Goal: Task Accomplishment & Management: Use online tool/utility

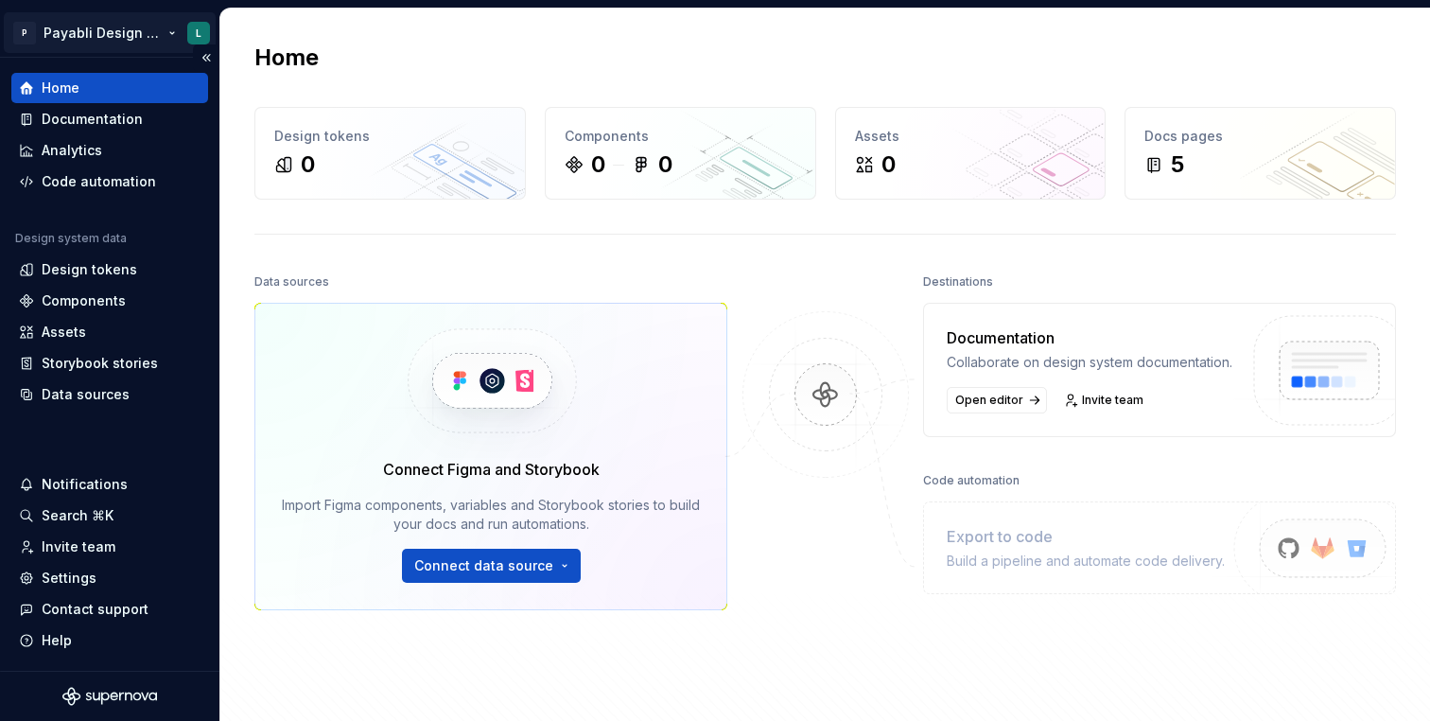
click at [136, 32] on html "P Payabli Design System L Home Documentation Analytics Code automation Design s…" at bounding box center [715, 360] width 1430 height 721
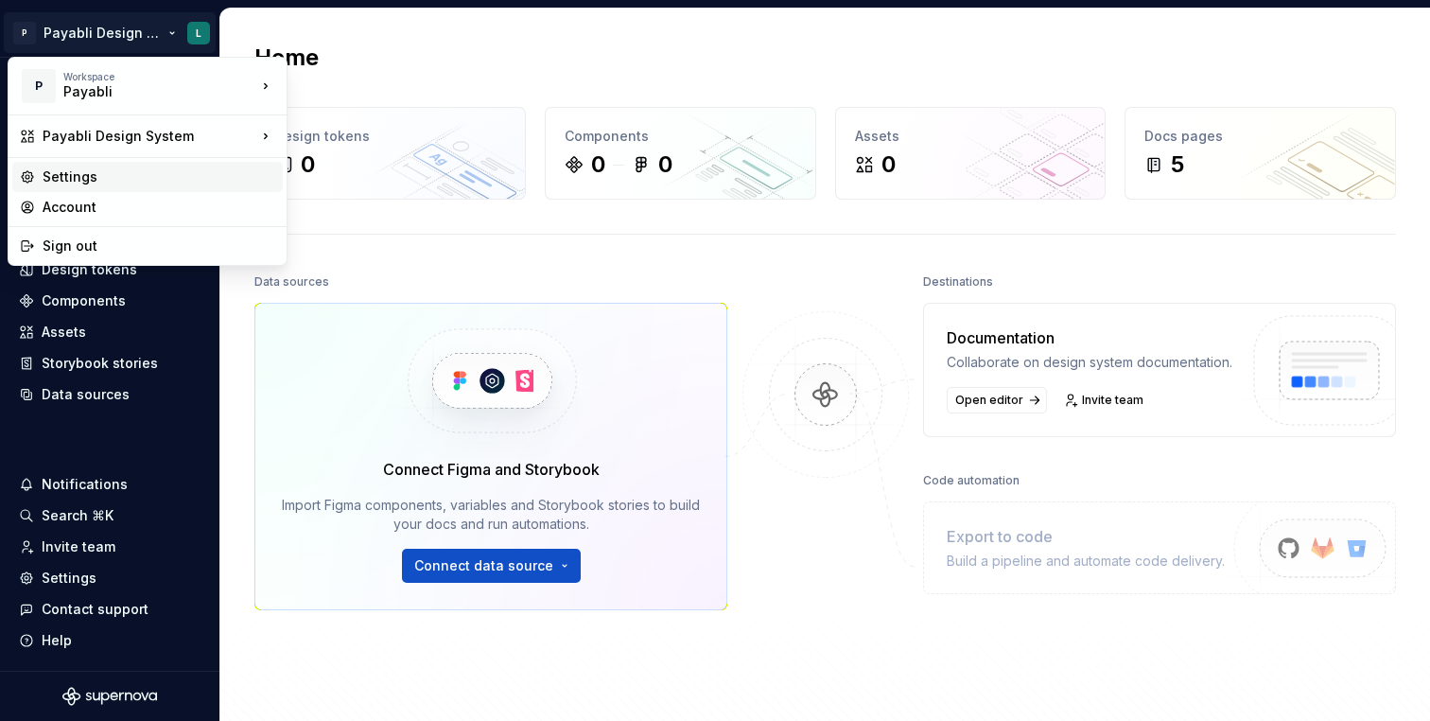
click at [81, 172] on div "Settings" at bounding box center [159, 176] width 233 height 19
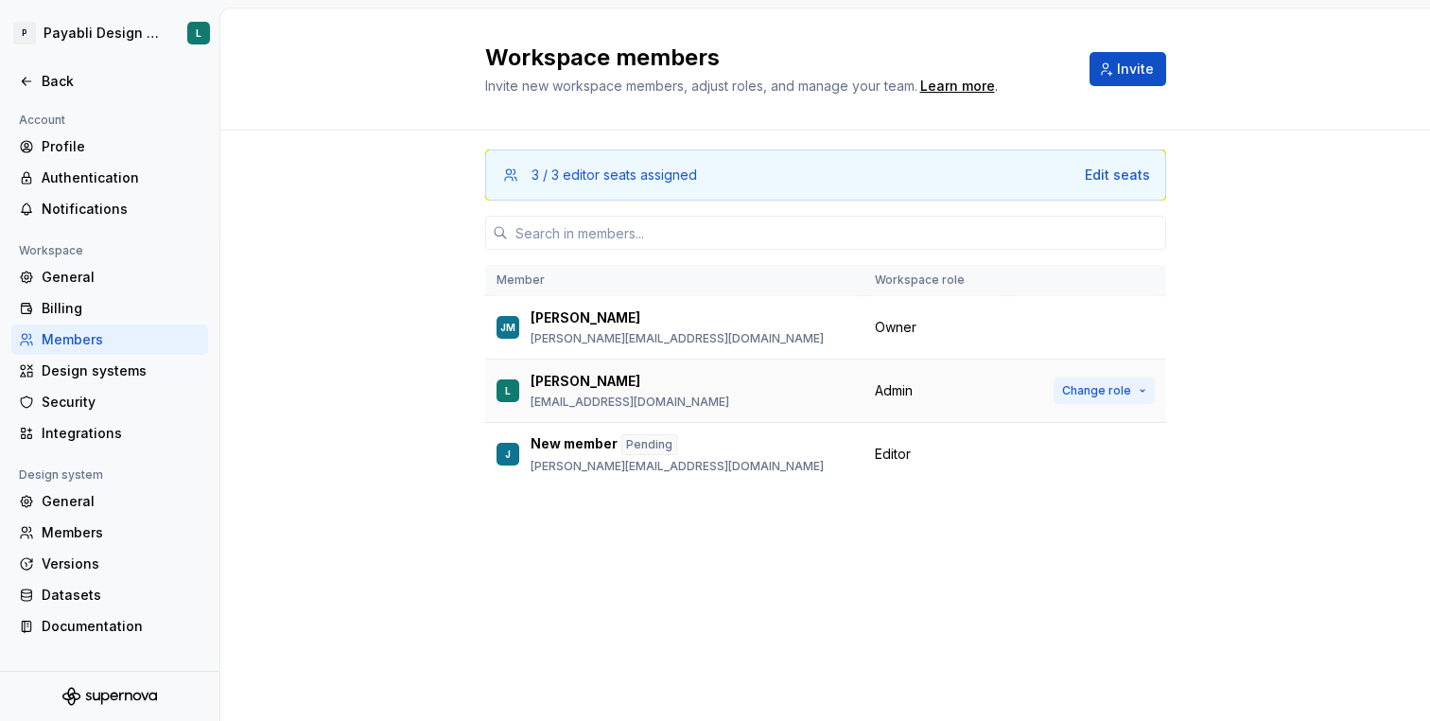
click at [1121, 391] on span "Change role" at bounding box center [1096, 390] width 69 height 15
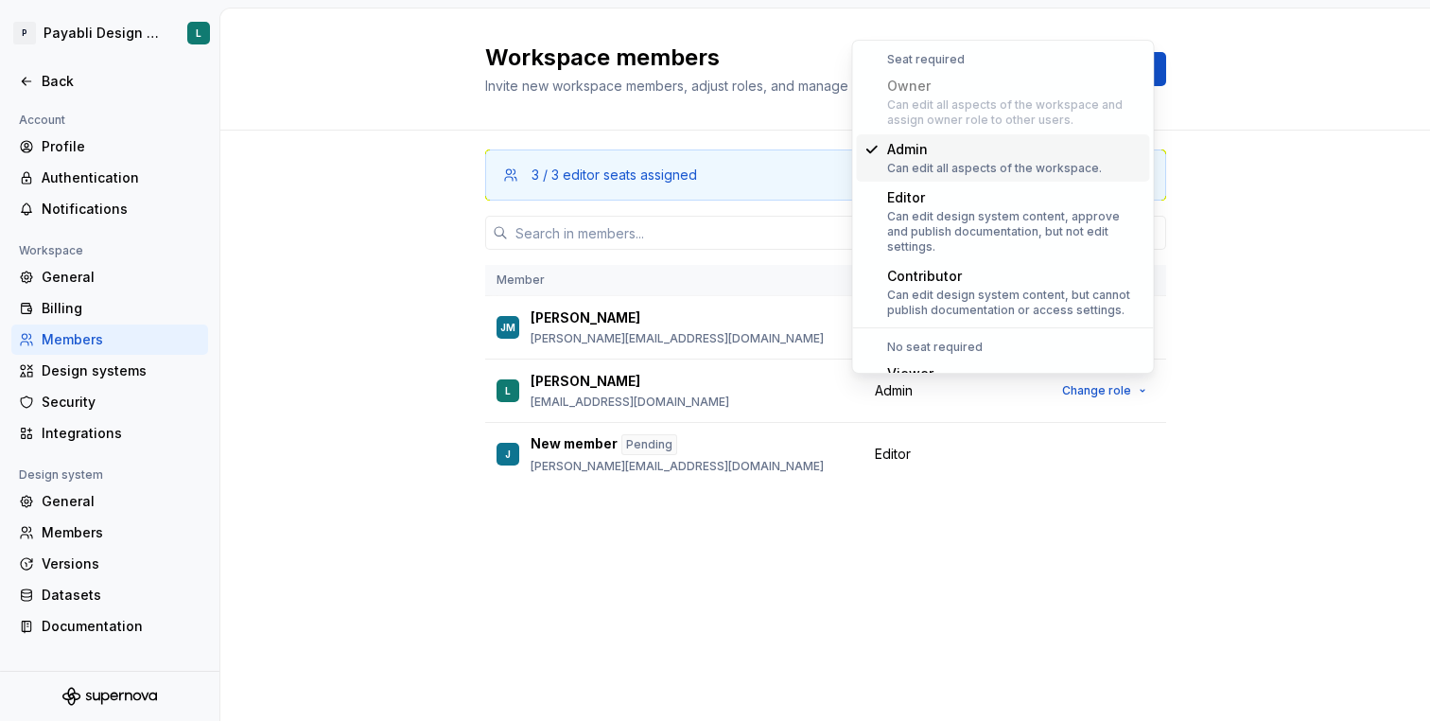
click at [1250, 227] on div "3 / 3 editor seats assigned Edit seats Member Workspace role [PERSON_NAME] [PER…" at bounding box center [825, 344] width 1210 height 427
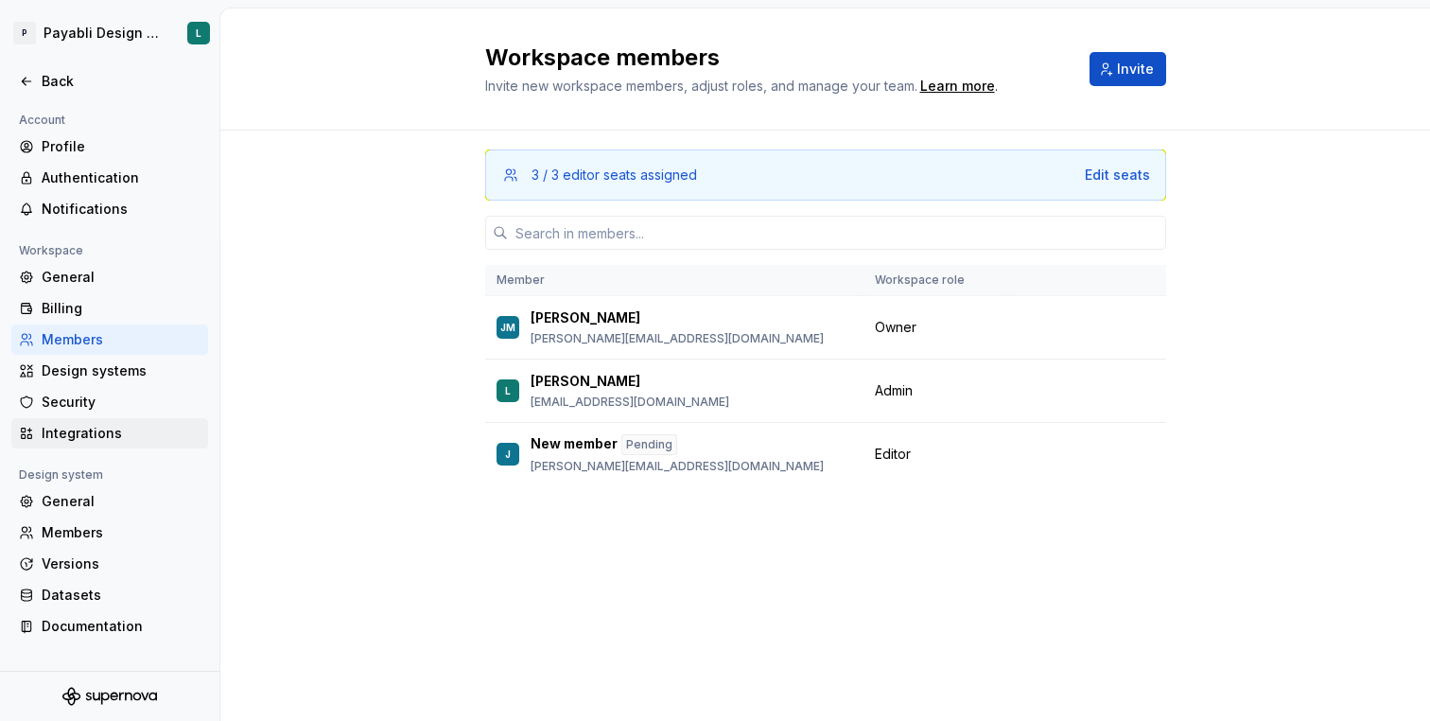
click at [109, 421] on div "Integrations" at bounding box center [109, 433] width 197 height 30
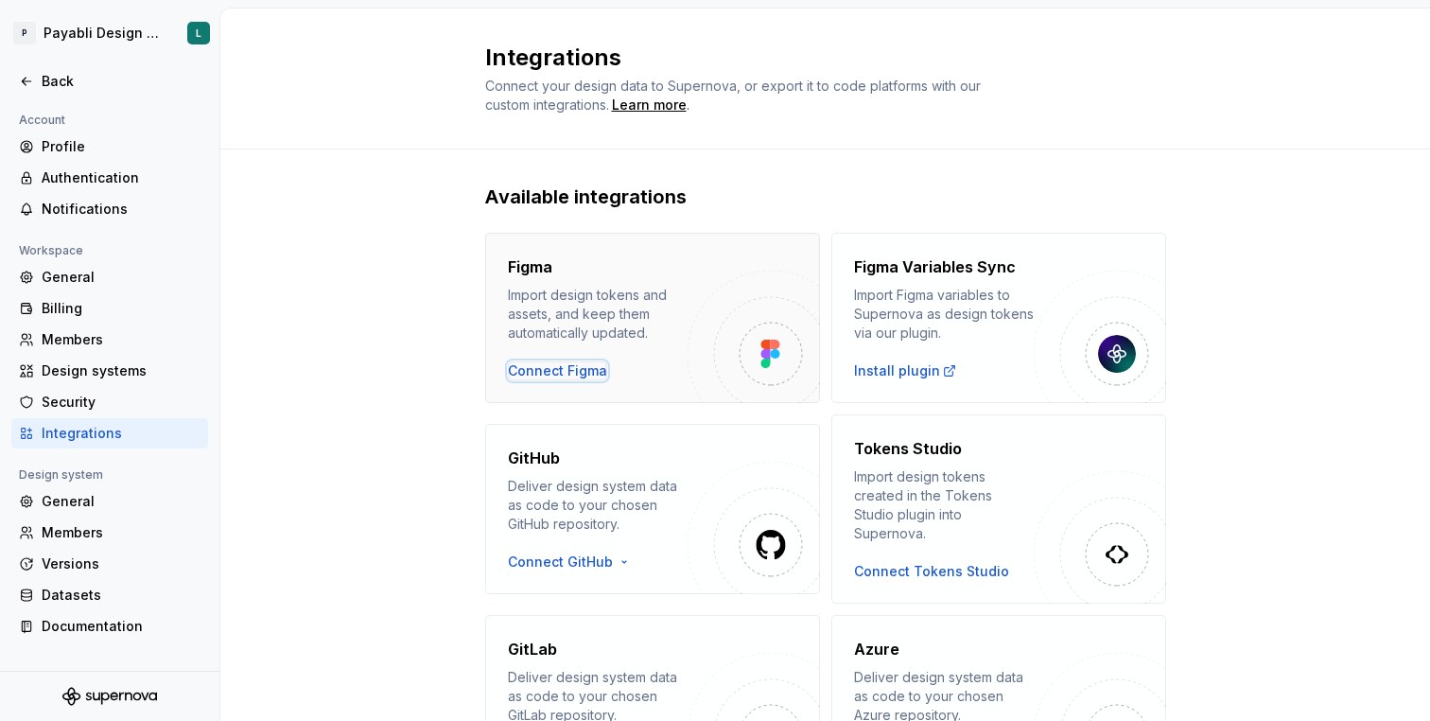
click at [570, 369] on div "Connect Figma" at bounding box center [557, 370] width 99 height 19
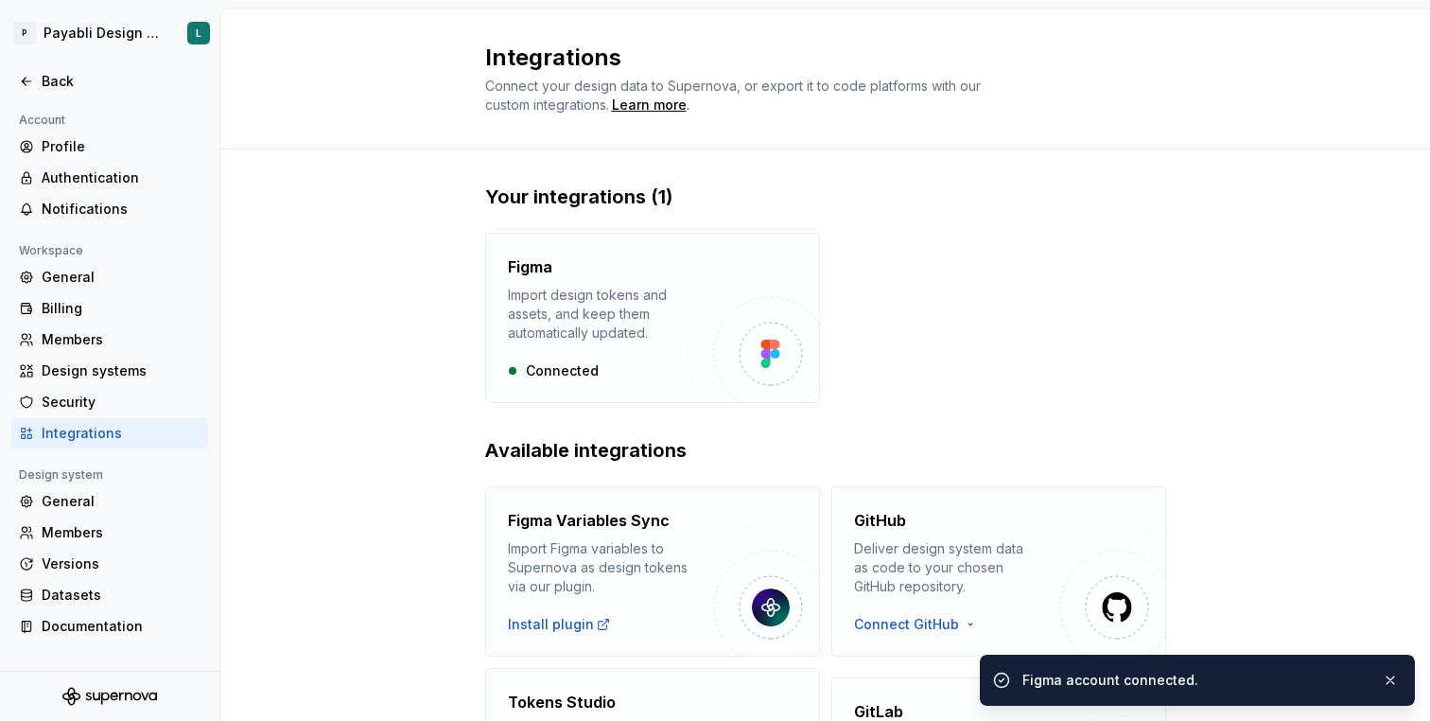
click at [1003, 407] on div "Your integrations (1) Figma Import design tokens and assets, and keep them auto…" at bounding box center [825, 611] width 681 height 855
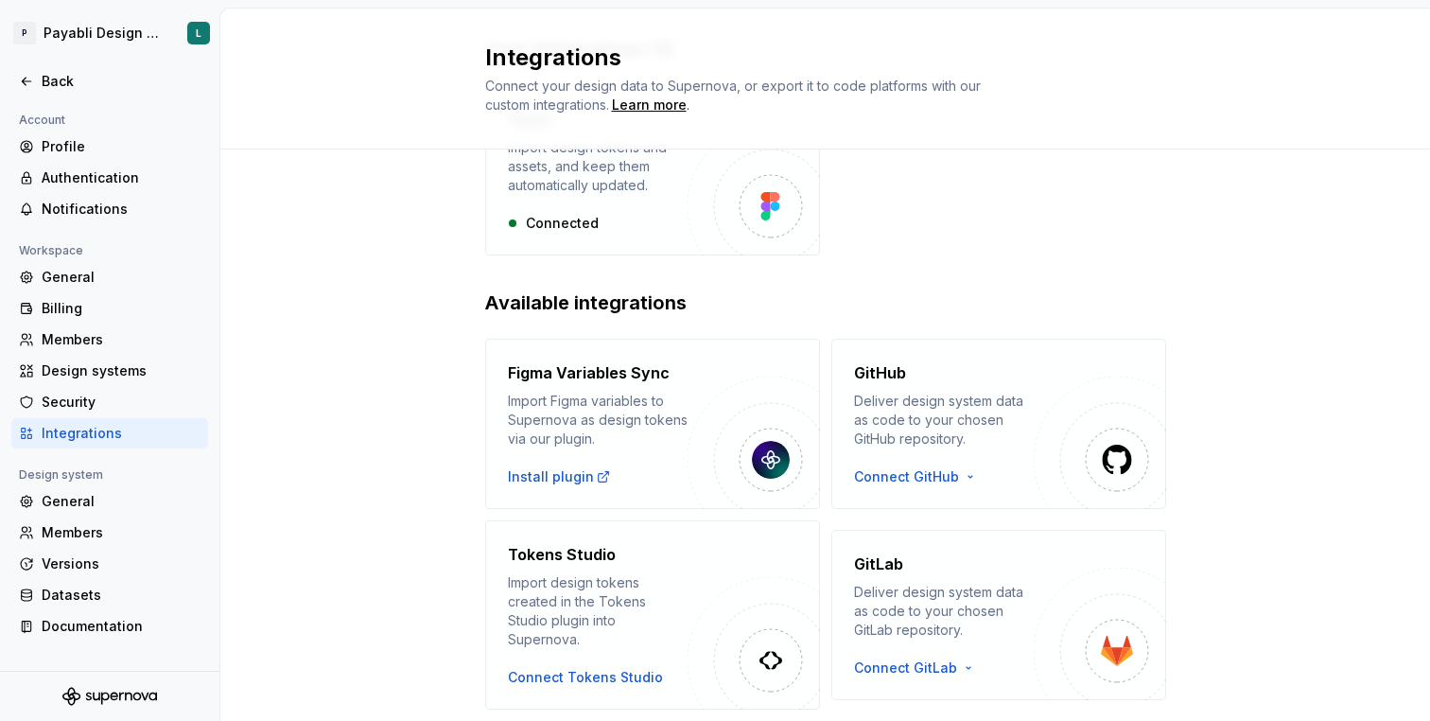
scroll to position [174, 0]
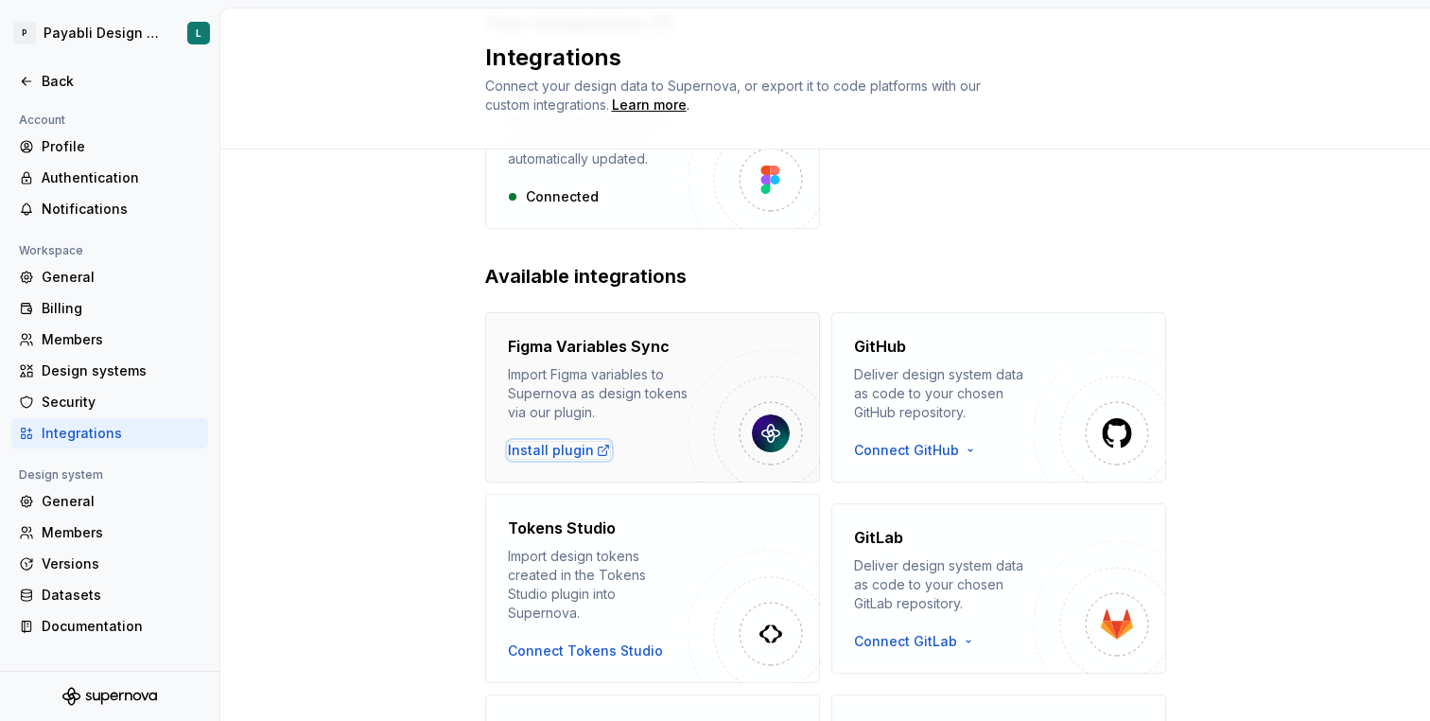
click at [528, 449] on div "Install plugin" at bounding box center [559, 450] width 103 height 19
click at [983, 256] on div "Your integrations (1) Figma Import design tokens and assets, and keep them auto…" at bounding box center [825, 436] width 681 height 855
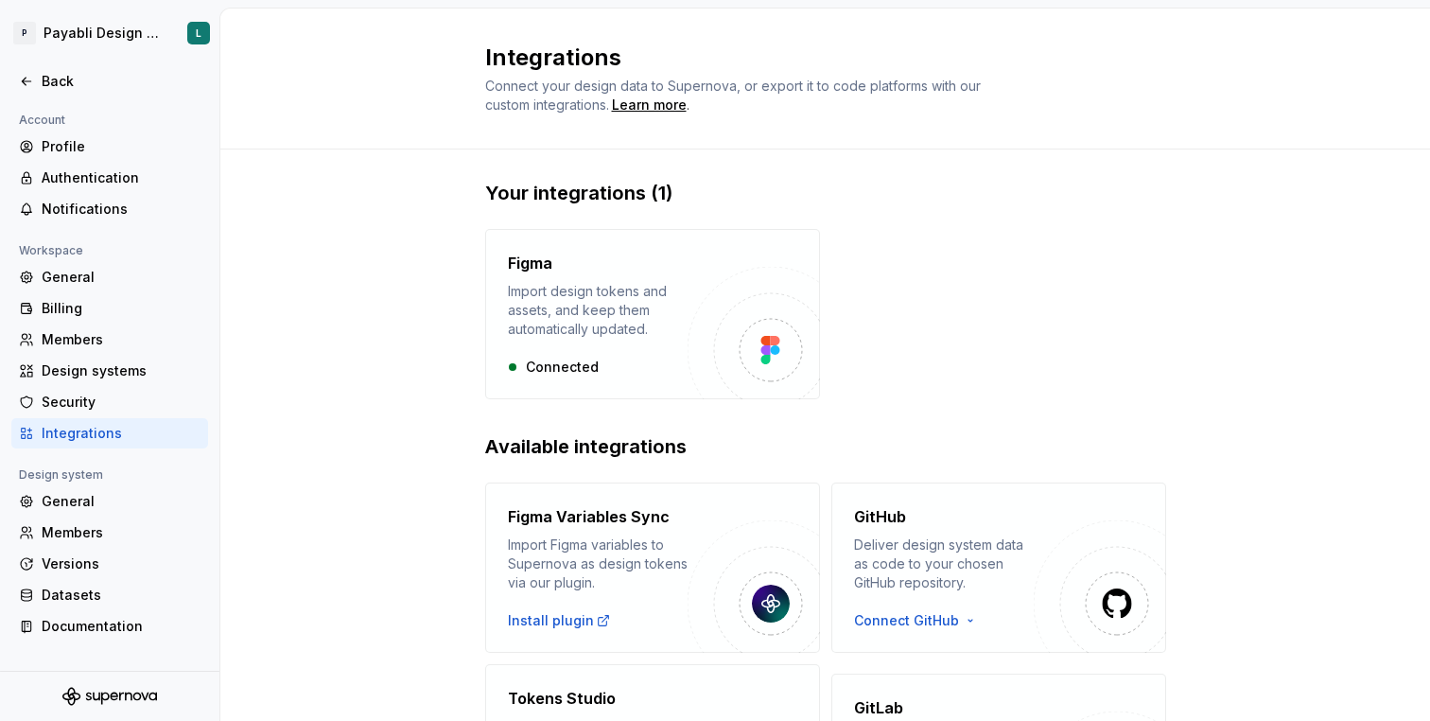
scroll to position [0, 0]
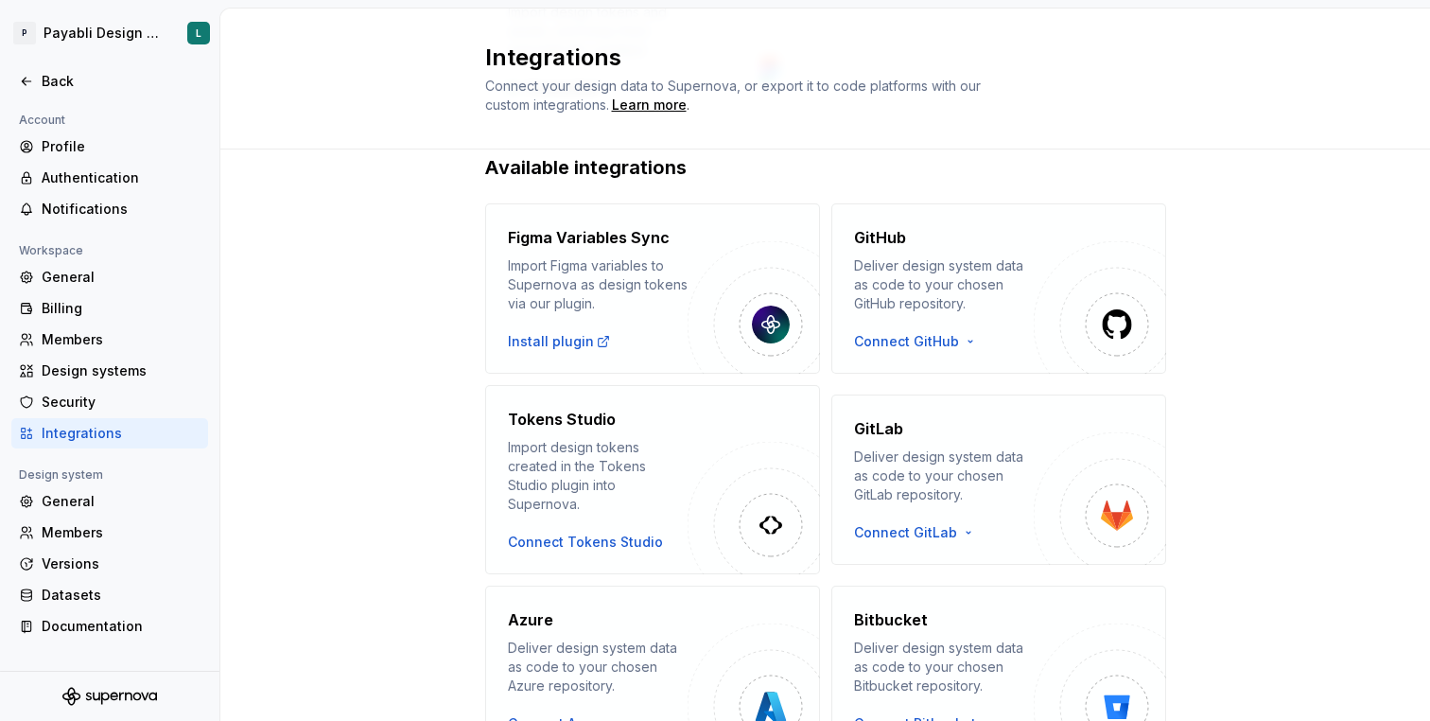
scroll to position [281, 0]
click at [610, 534] on div "Connect Tokens Studio" at bounding box center [585, 543] width 155 height 19
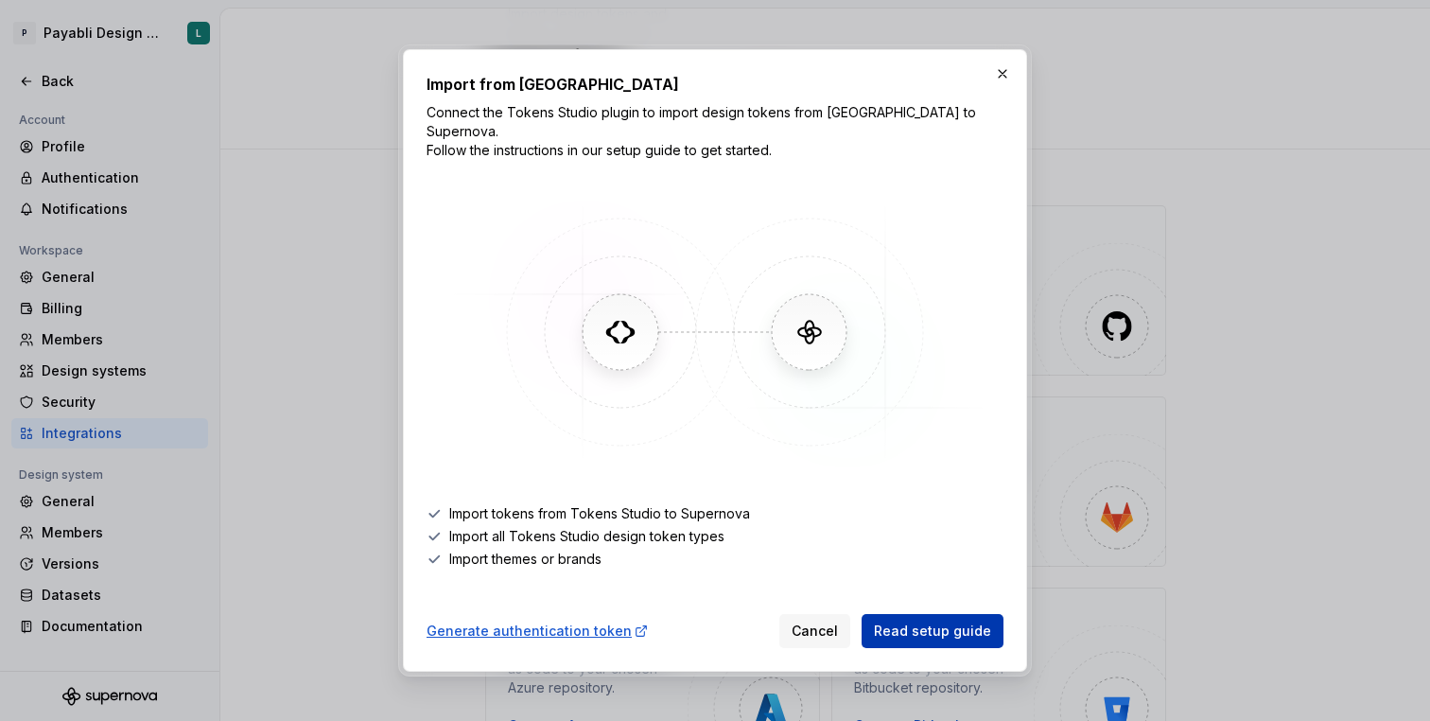
click at [902, 628] on span "Read setup guide" at bounding box center [932, 630] width 117 height 19
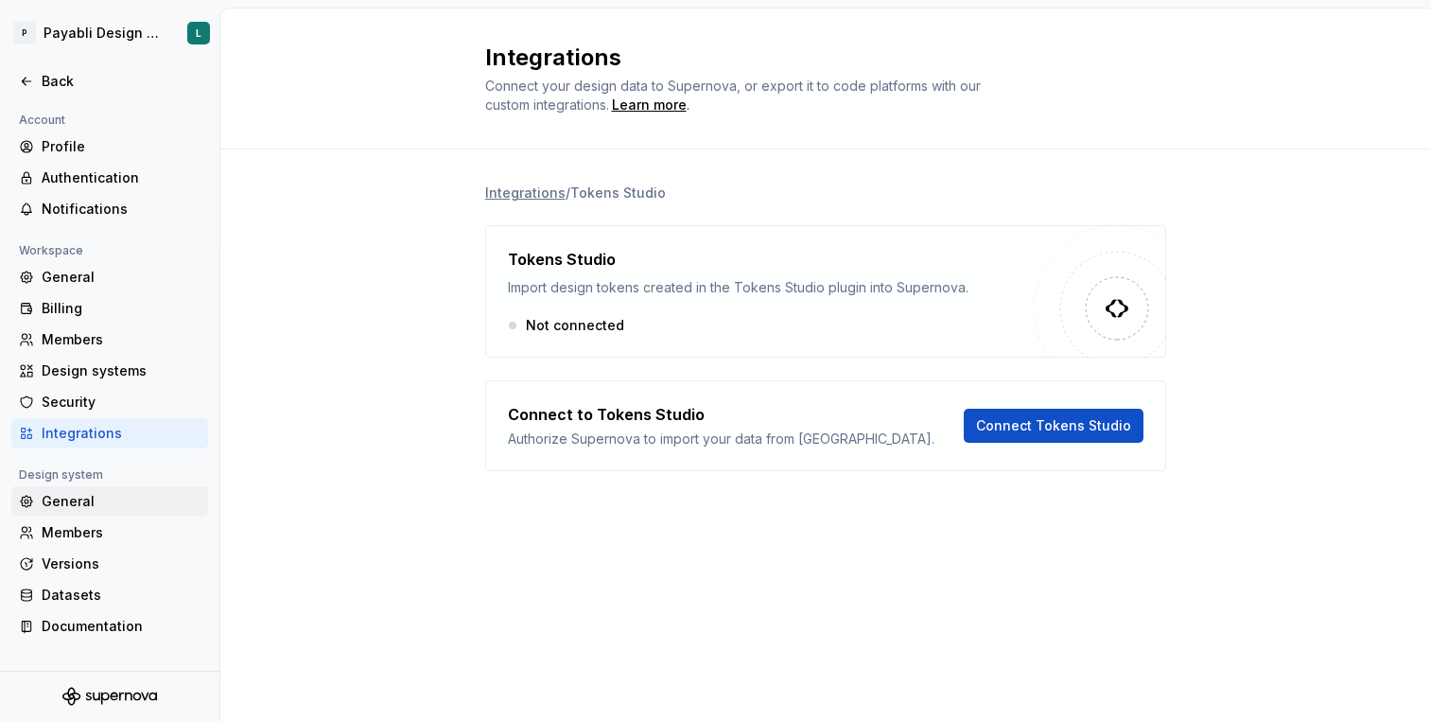
click at [92, 498] on div "General" at bounding box center [121, 501] width 159 height 19
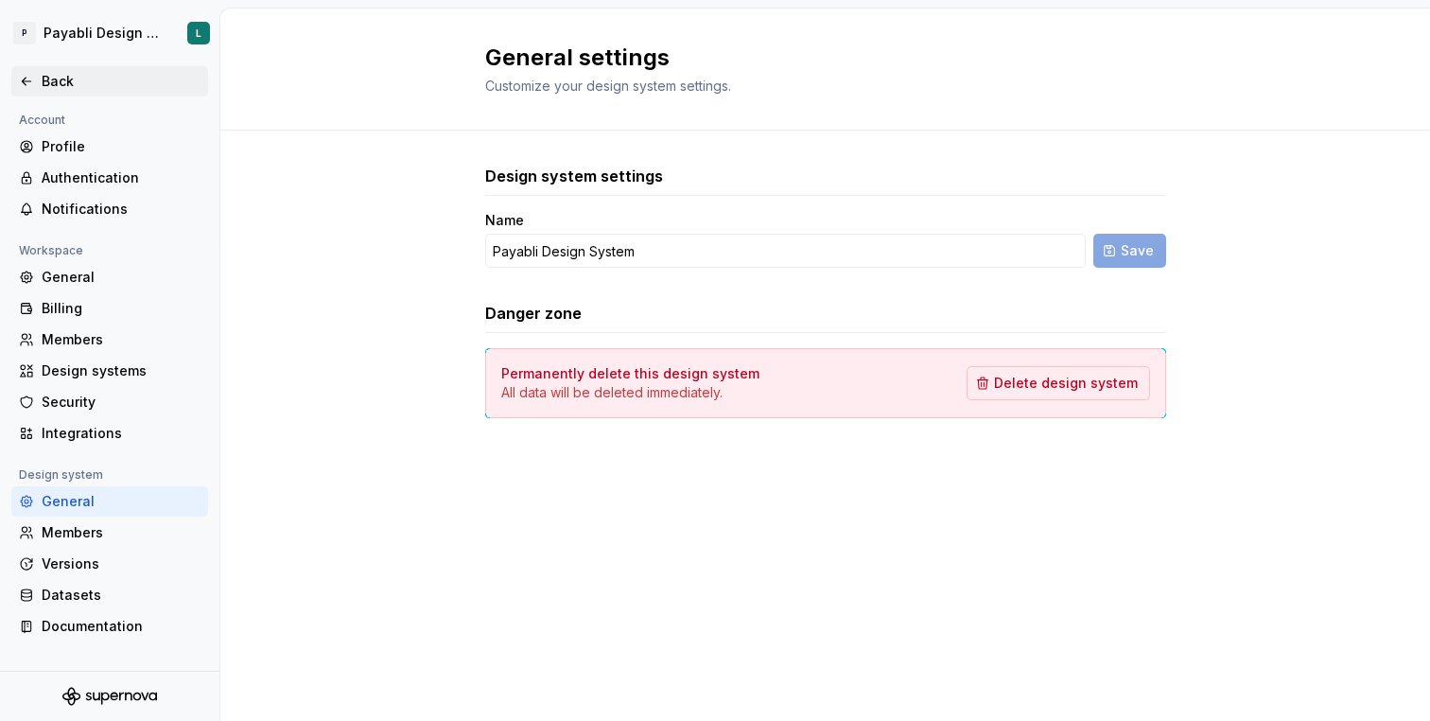
click at [60, 74] on div "Back" at bounding box center [121, 81] width 159 height 19
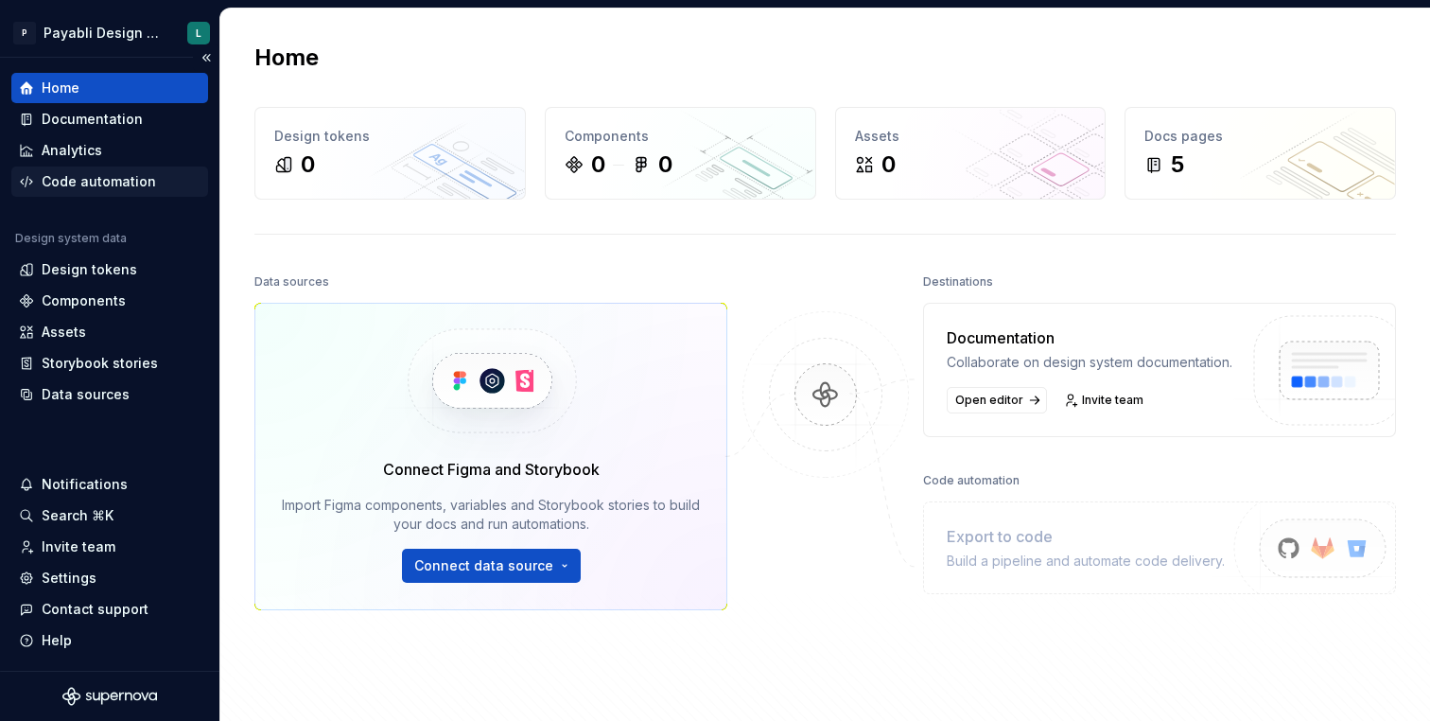
click at [110, 188] on div "Code automation" at bounding box center [99, 181] width 114 height 19
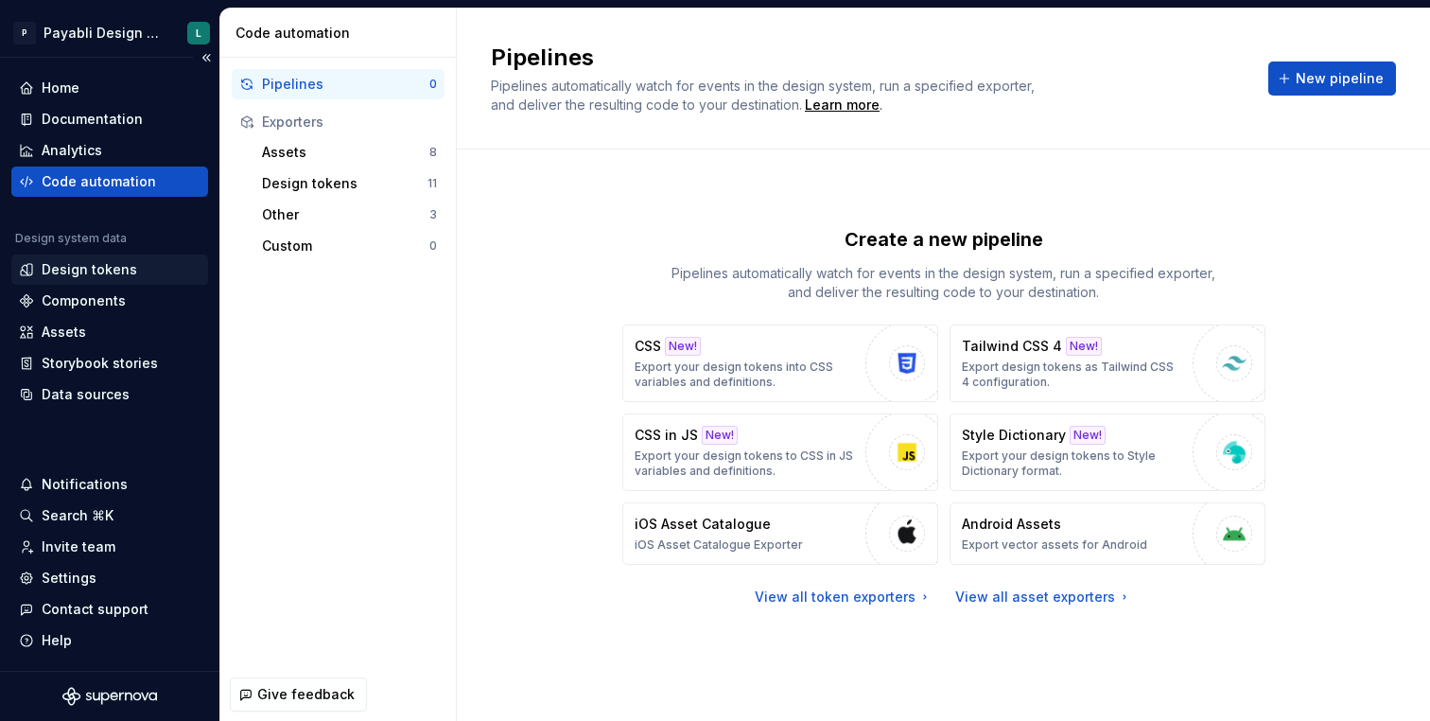
click at [113, 269] on div "Design tokens" at bounding box center [90, 269] width 96 height 19
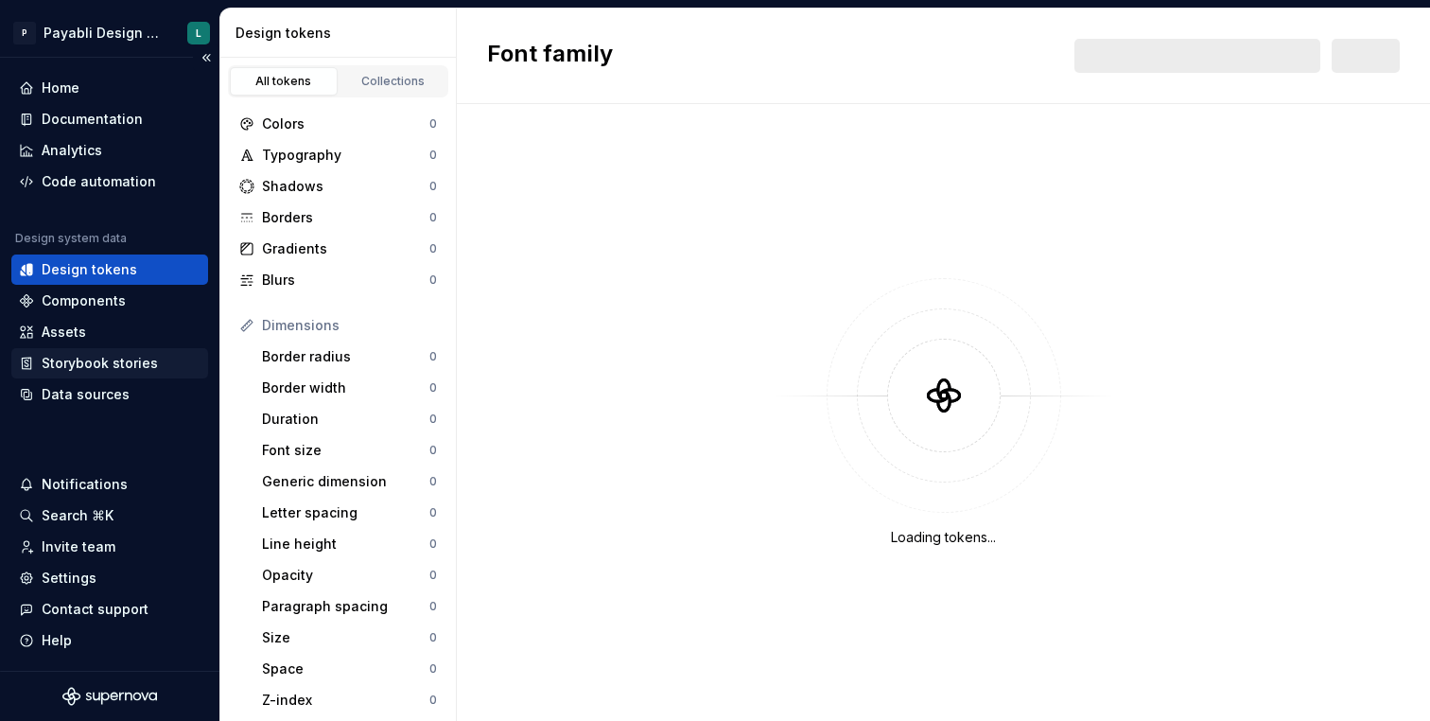
click at [111, 368] on div "Storybook stories" at bounding box center [100, 363] width 116 height 19
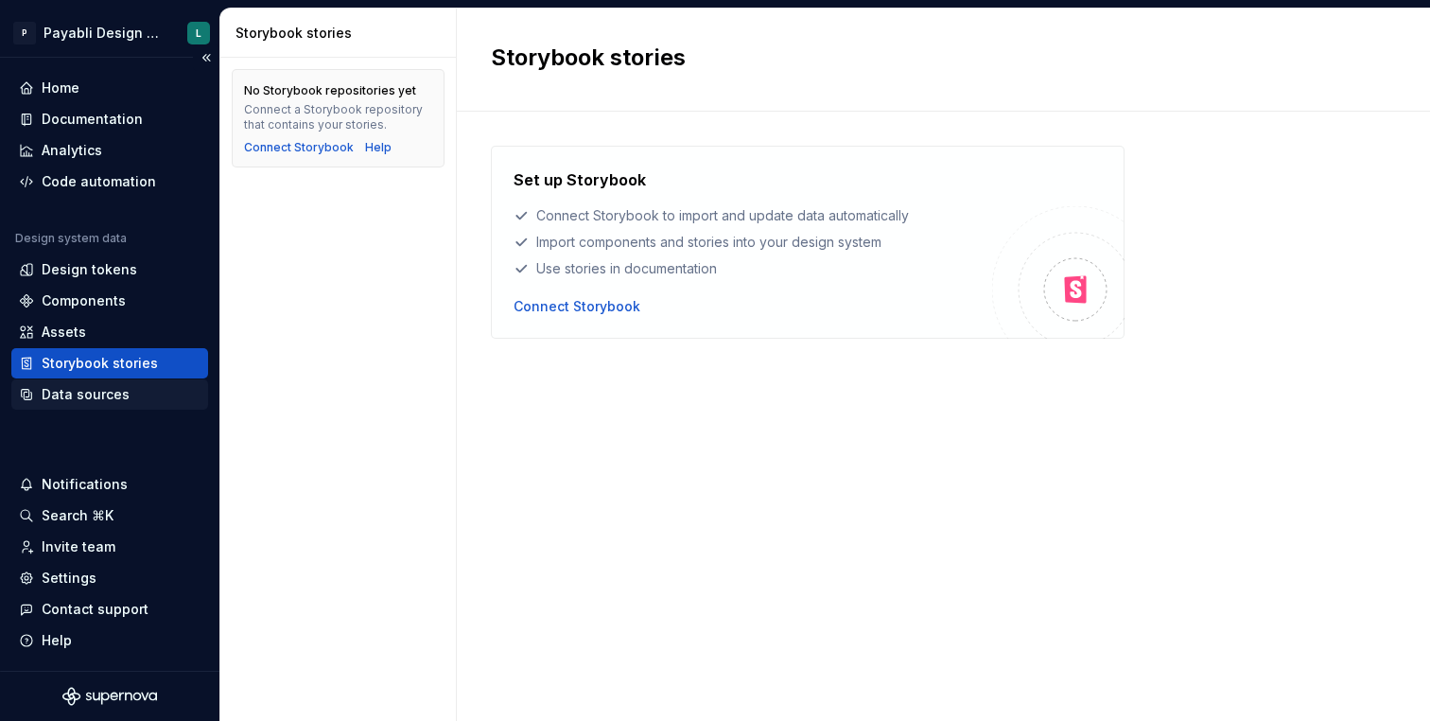
click at [125, 394] on div "Data sources" at bounding box center [110, 394] width 182 height 19
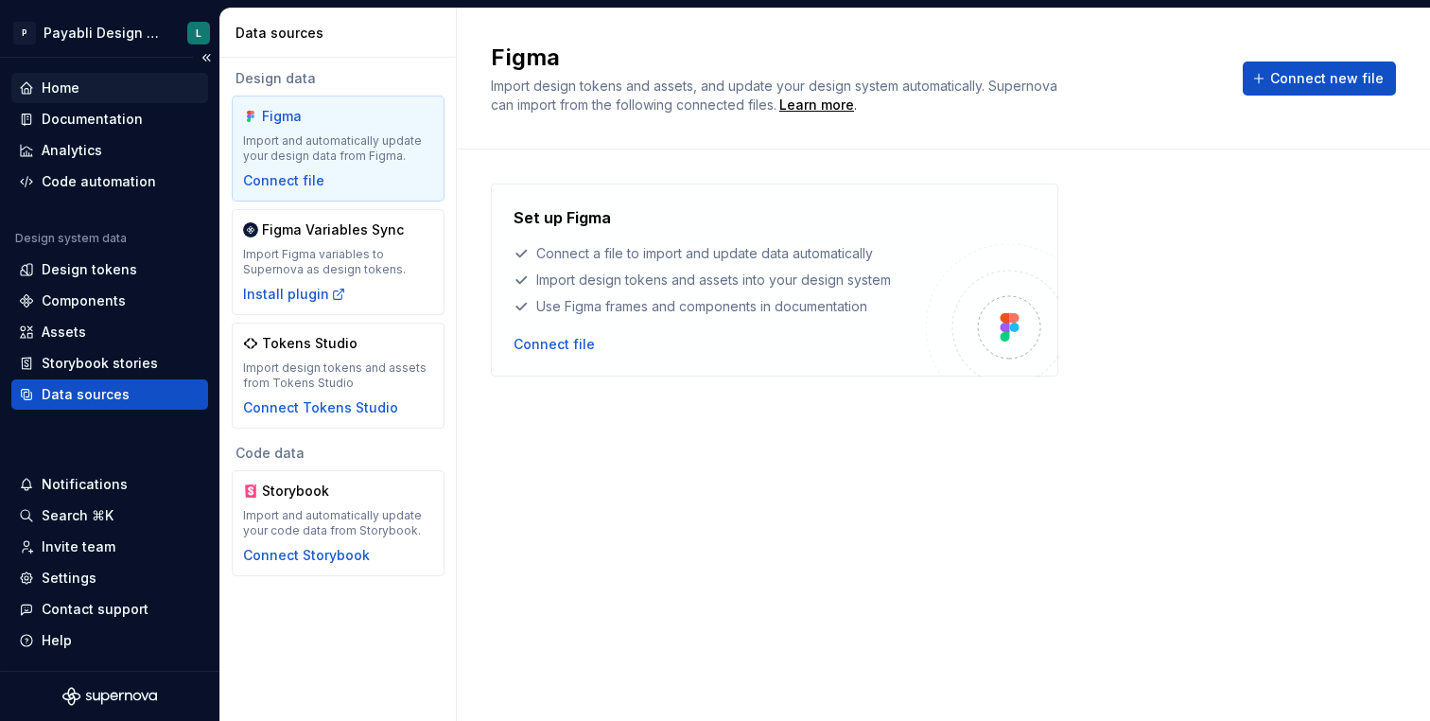
click at [86, 77] on div "Home" at bounding box center [109, 88] width 197 height 30
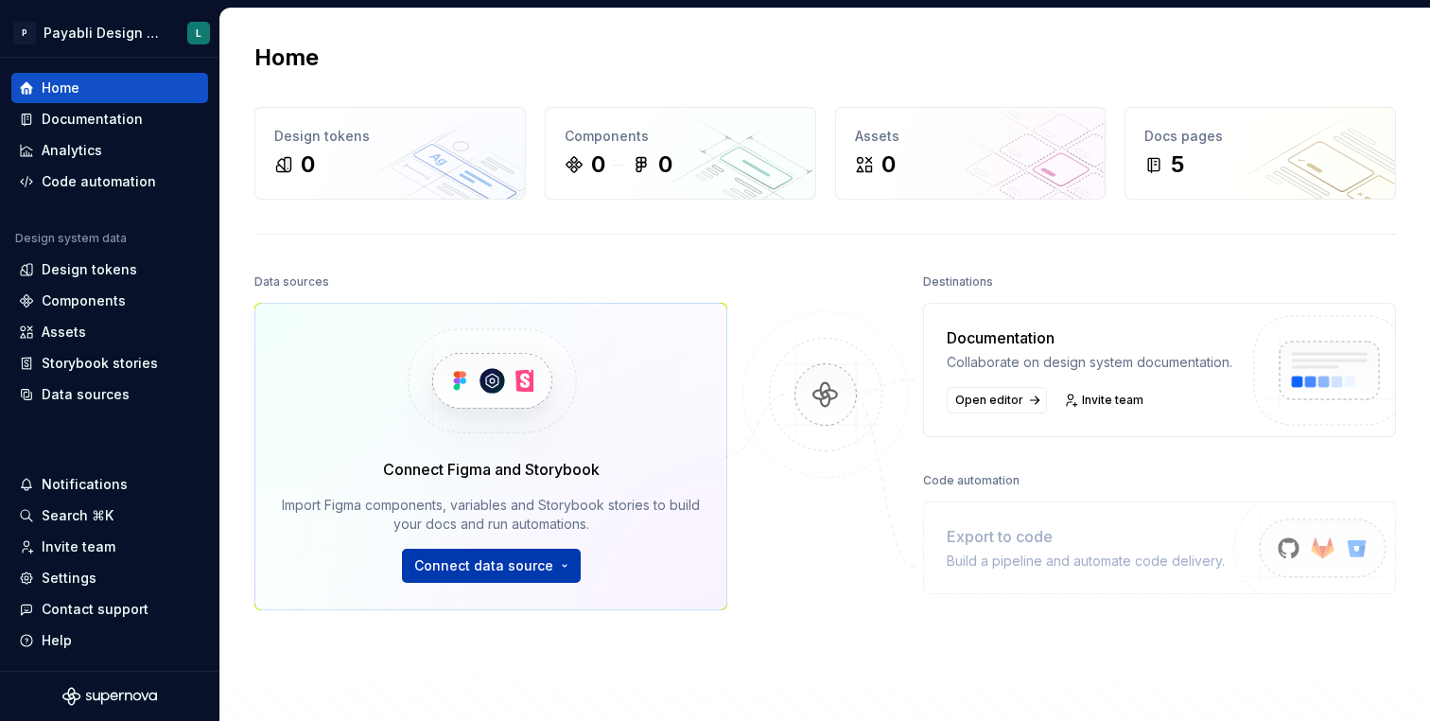
click at [516, 564] on html "P Payabli Design System L Home Documentation Analytics Code automation Design s…" at bounding box center [715, 360] width 1430 height 721
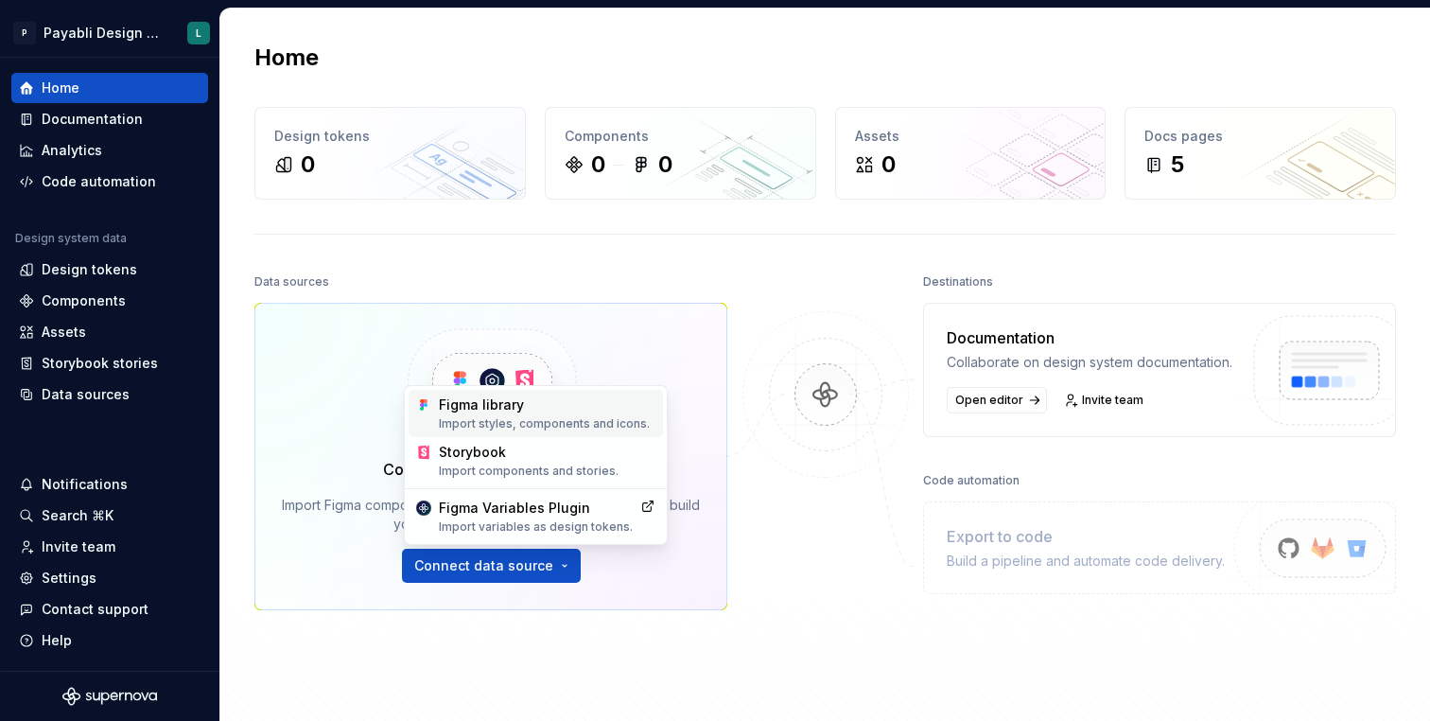
click at [595, 408] on div "Figma library Import styles, components and icons." at bounding box center [547, 413] width 217 height 36
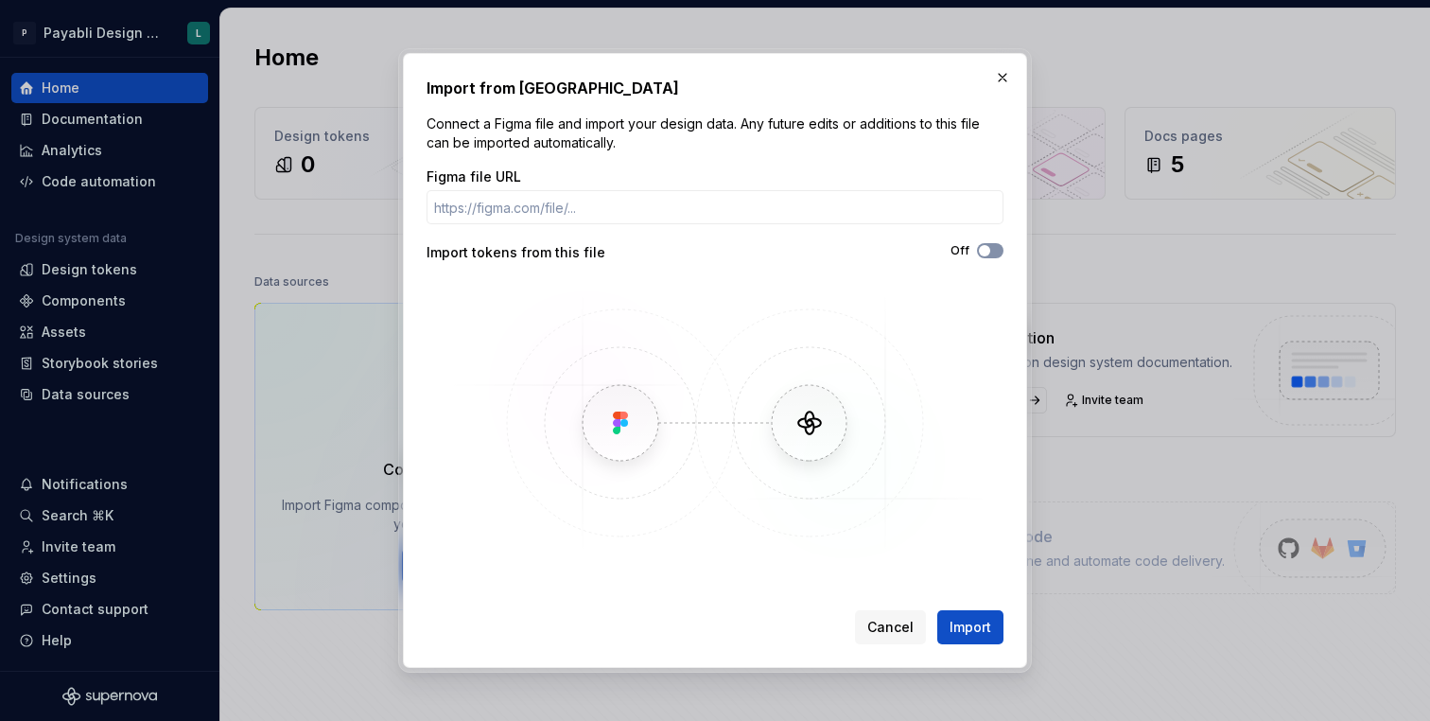
click at [988, 253] on span "button" at bounding box center [984, 250] width 11 height 11
click at [966, 627] on span "Import" at bounding box center [971, 627] width 42 height 19
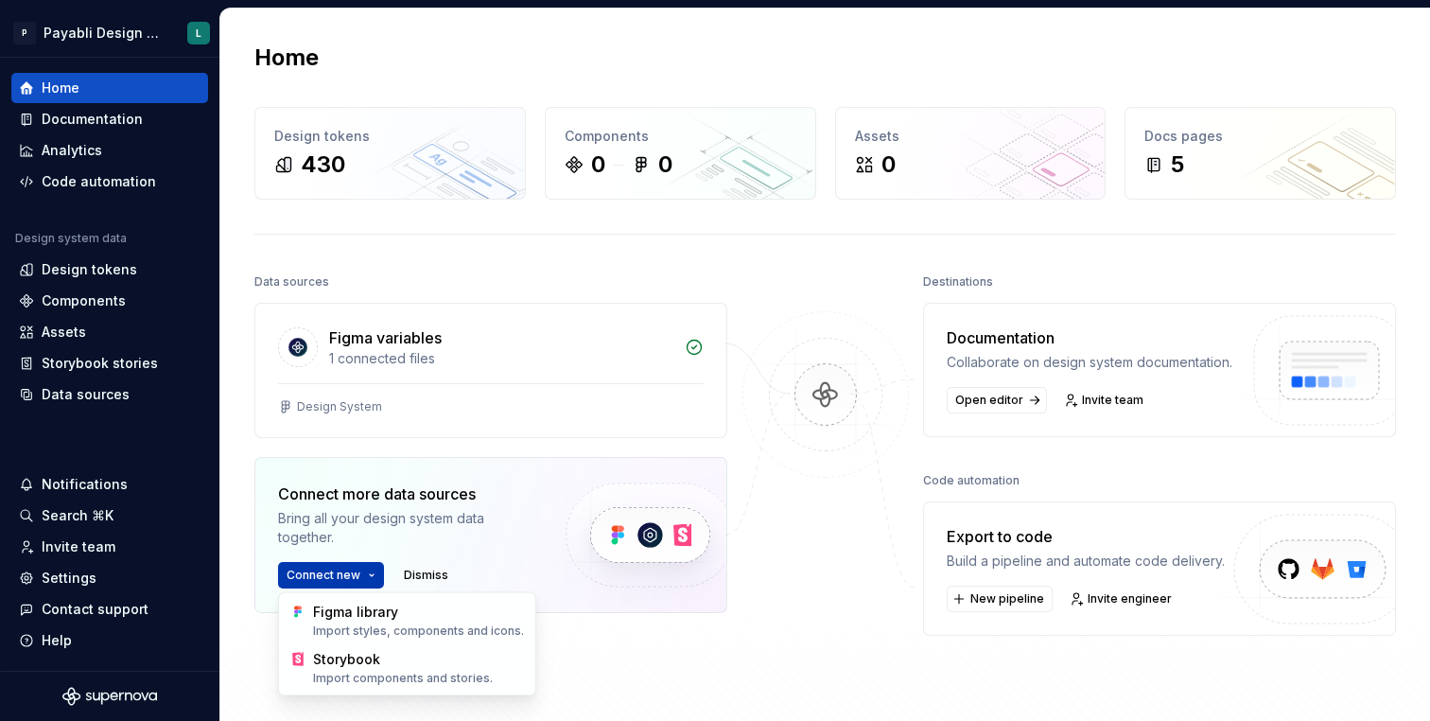
click at [351, 573] on html "P Payabli Design System L Home Documentation Analytics Code automation Design s…" at bounding box center [715, 360] width 1430 height 721
click at [358, 618] on div "Figma library Import styles, components and icons." at bounding box center [418, 621] width 211 height 36
